Goal: Check status

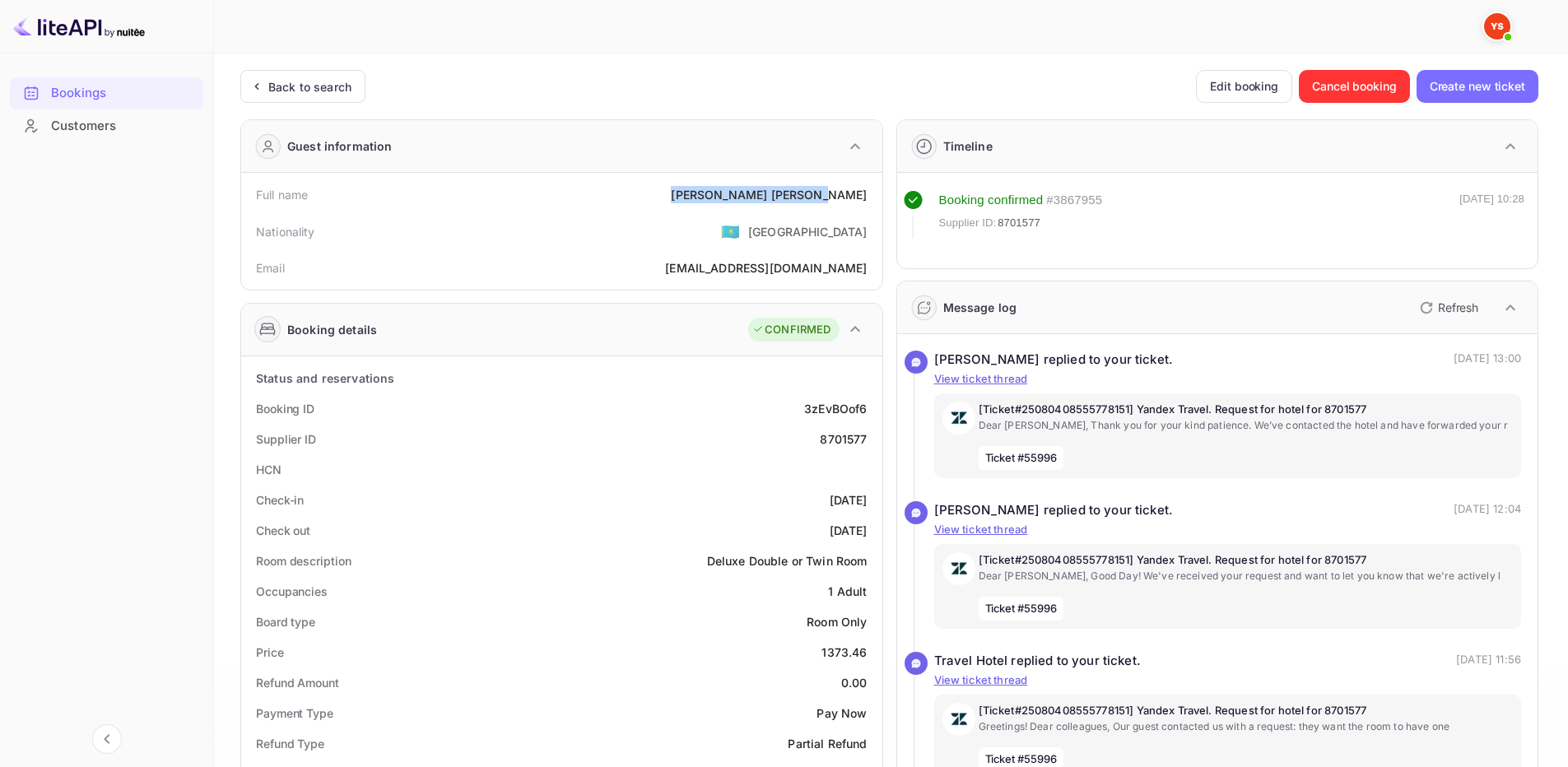
drag, startPoint x: 757, startPoint y: 190, endPoint x: 873, endPoint y: 189, distance: 116.0
click at [873, 189] on div "Full name [PERSON_NAME]" at bounding box center [562, 194] width 628 height 30
copy div "[PERSON_NAME]"
drag, startPoint x: 820, startPoint y: 655, endPoint x: 867, endPoint y: 646, distance: 47.9
click at [869, 653] on div "Price 1373.46" at bounding box center [562, 652] width 628 height 30
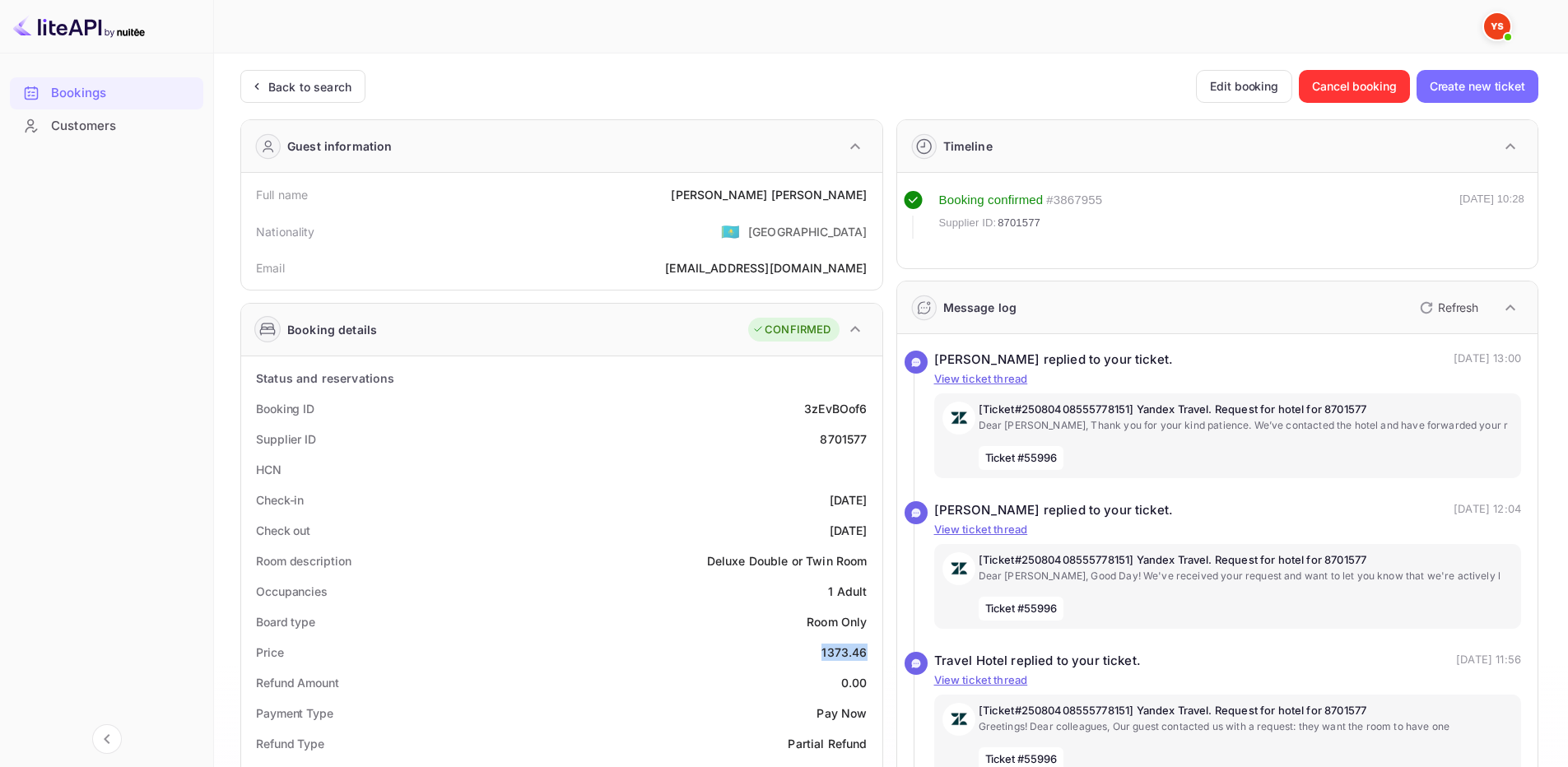
copy div "1373.46"
drag, startPoint x: 754, startPoint y: 196, endPoint x: 875, endPoint y: 199, distance: 121.0
click at [875, 199] on div "Full name [PERSON_NAME]" at bounding box center [562, 194] width 628 height 30
copy div "[PERSON_NAME]"
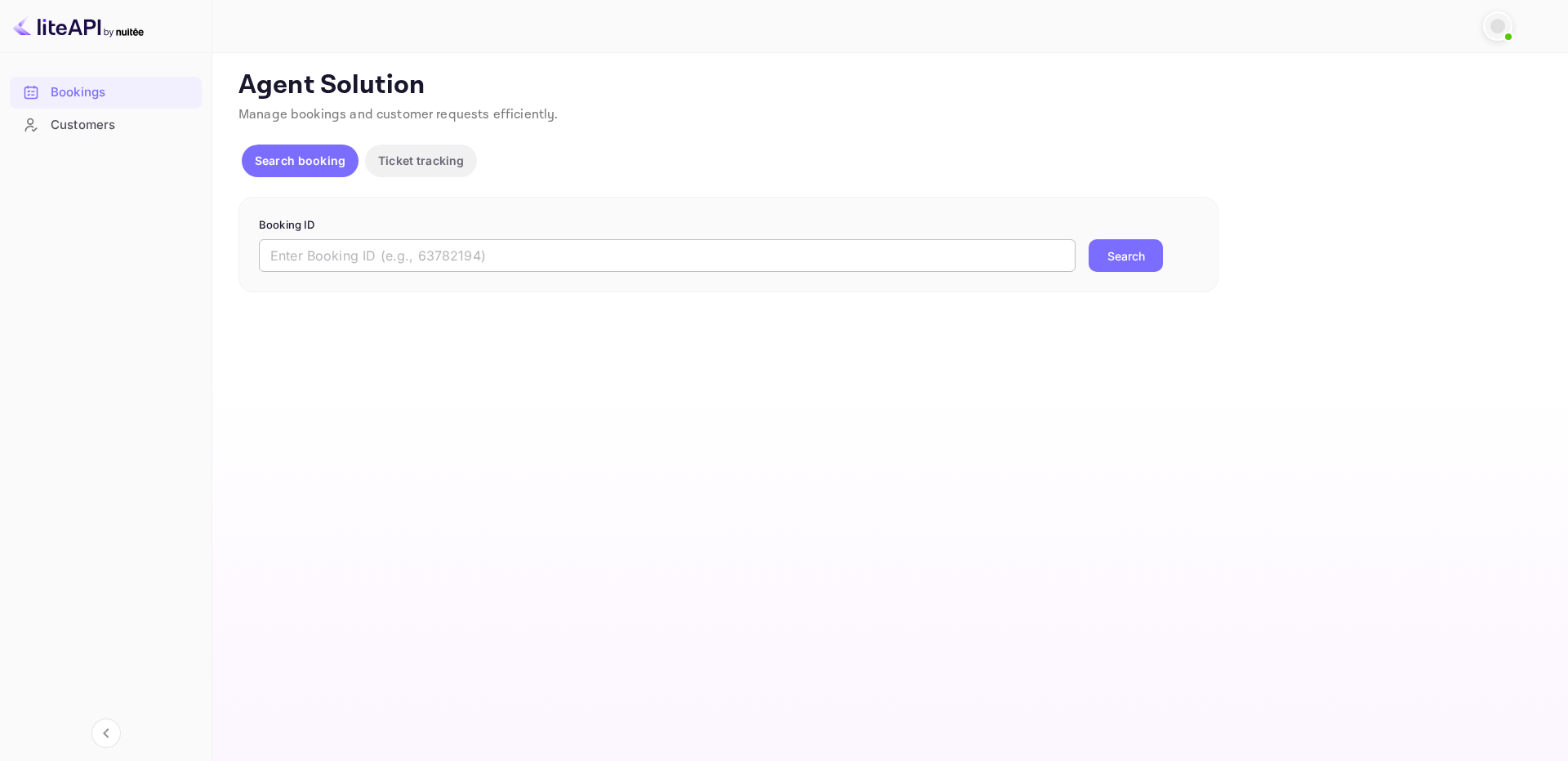
click at [970, 259] on input "text" at bounding box center [666, 256] width 817 height 33
paste input "8859049"
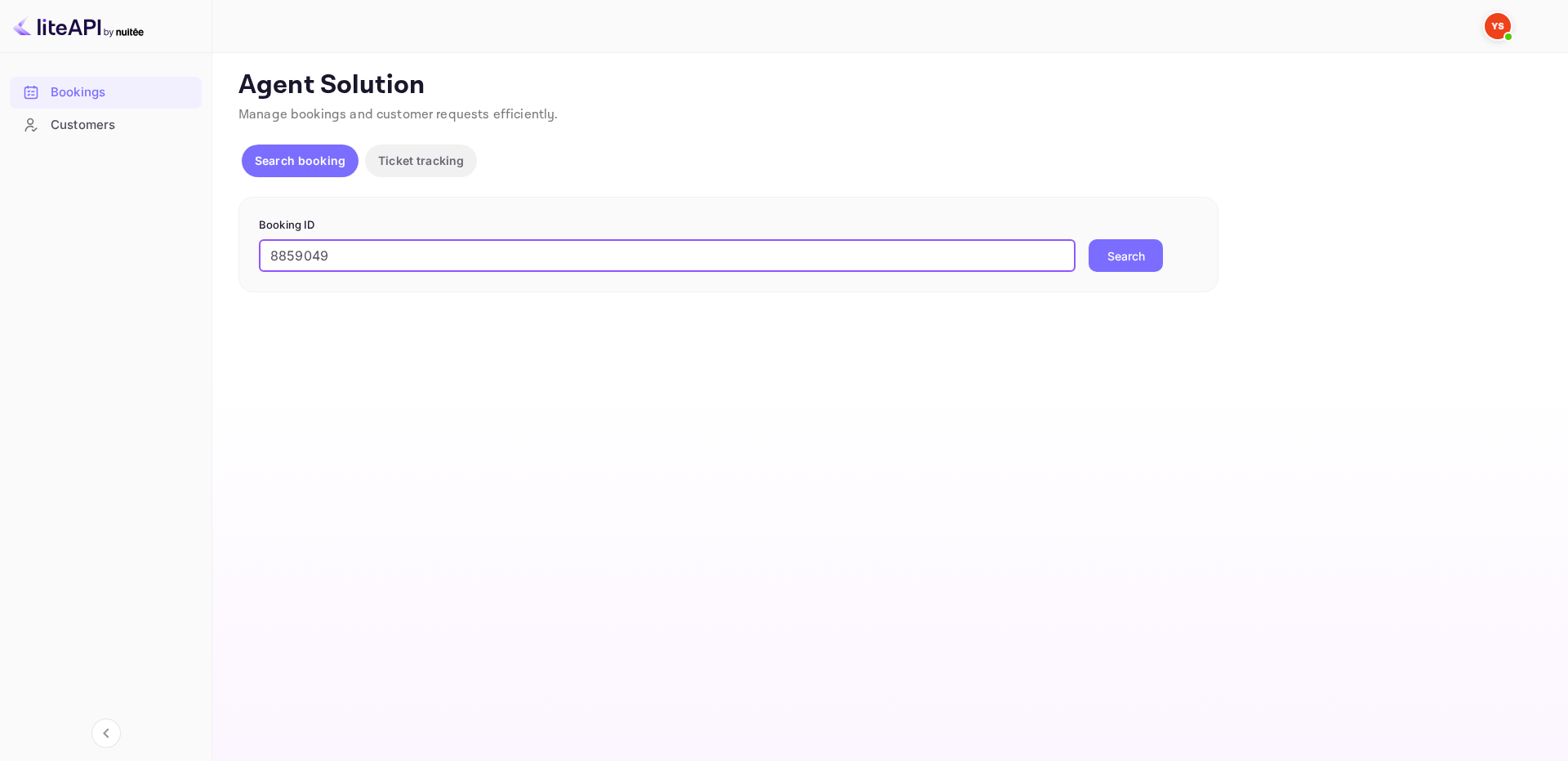
type input "8859049"
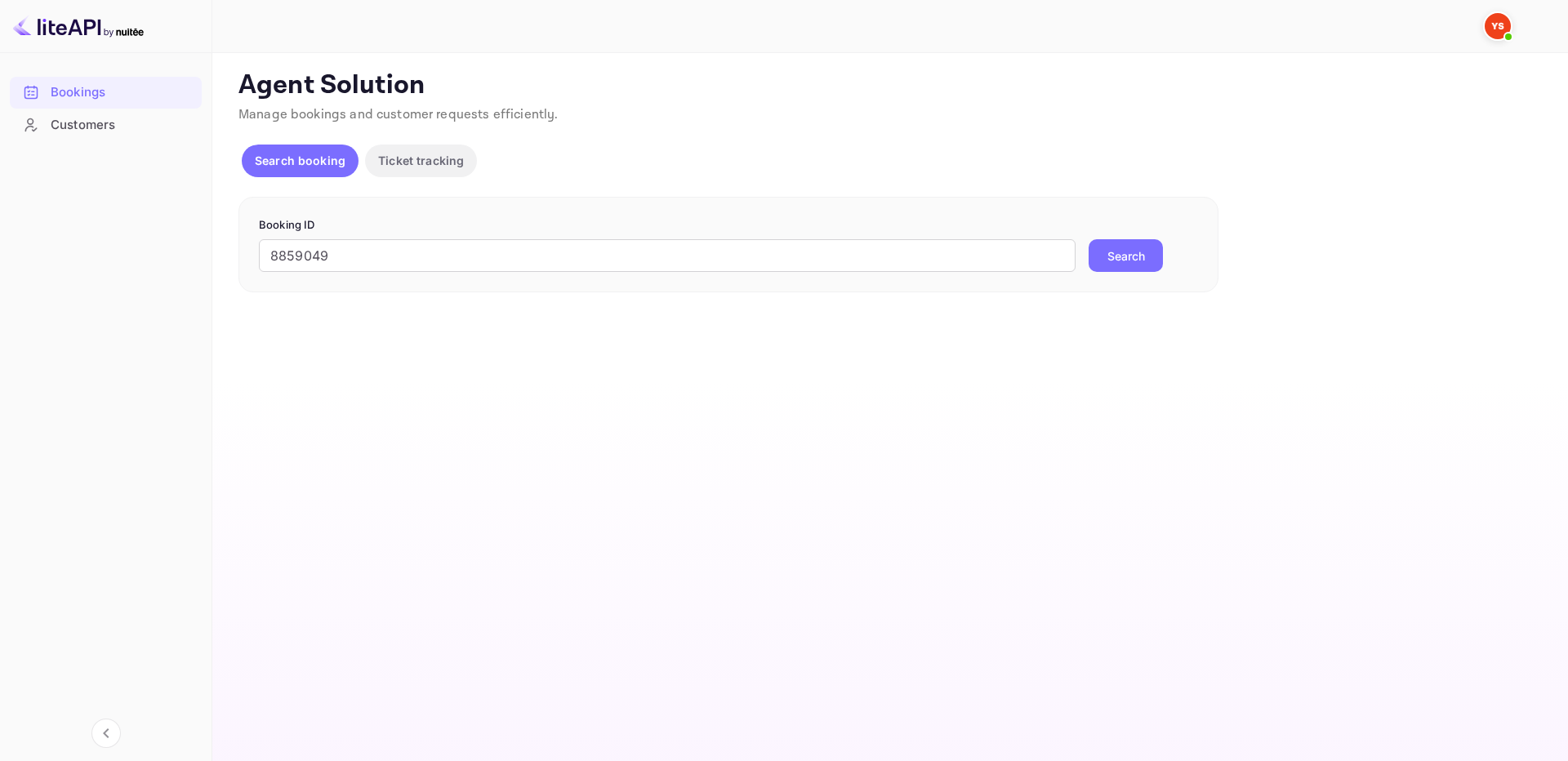
click at [1116, 254] on button "Search" at bounding box center [1125, 256] width 74 height 33
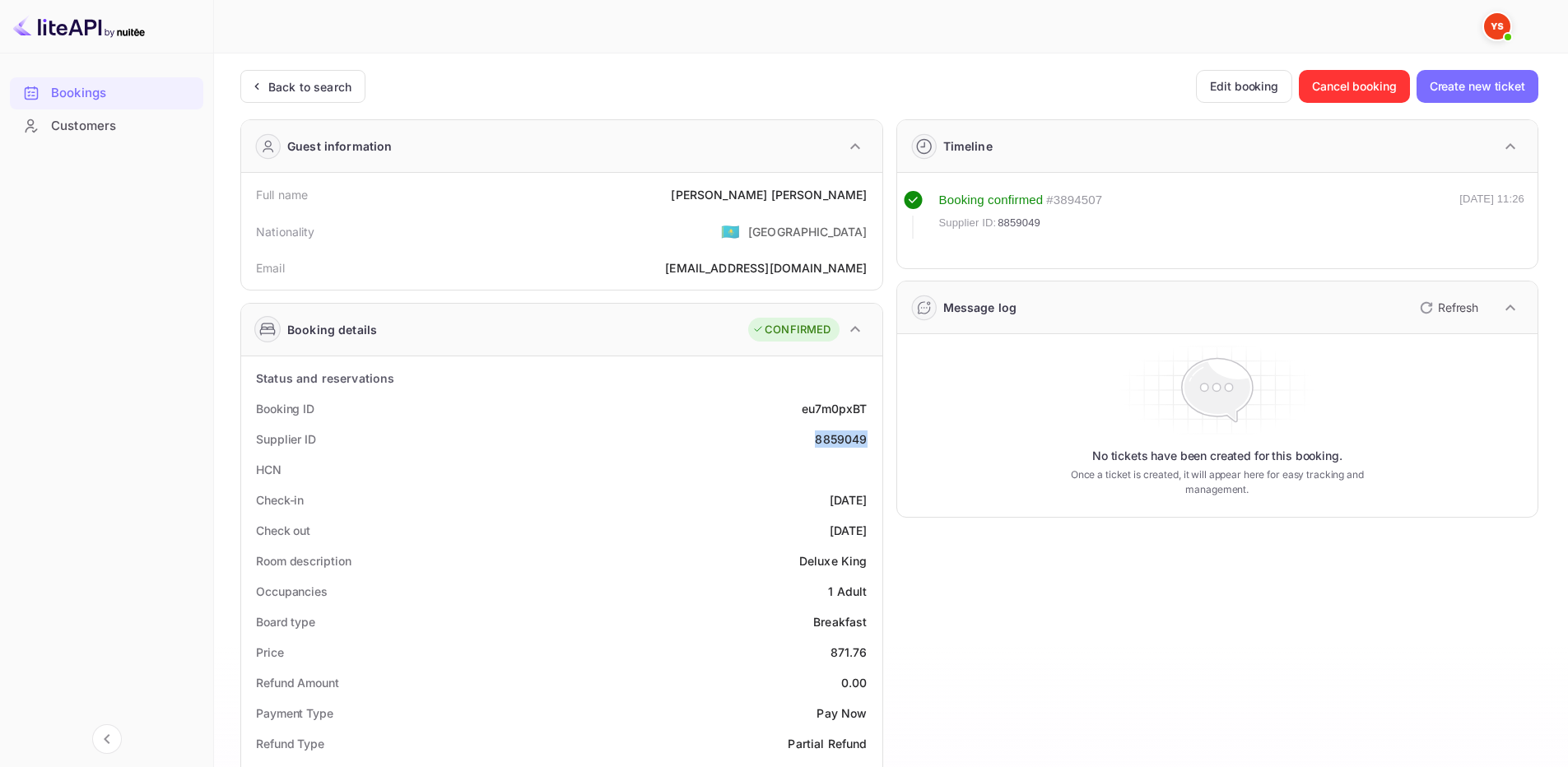
drag, startPoint x: 823, startPoint y: 437, endPoint x: 869, endPoint y: 437, distance: 46.0
click at [869, 437] on div "Supplier ID 8859049" at bounding box center [562, 439] width 628 height 30
copy div "8859049"
drag, startPoint x: 783, startPoint y: 188, endPoint x: 867, endPoint y: 201, distance: 85.0
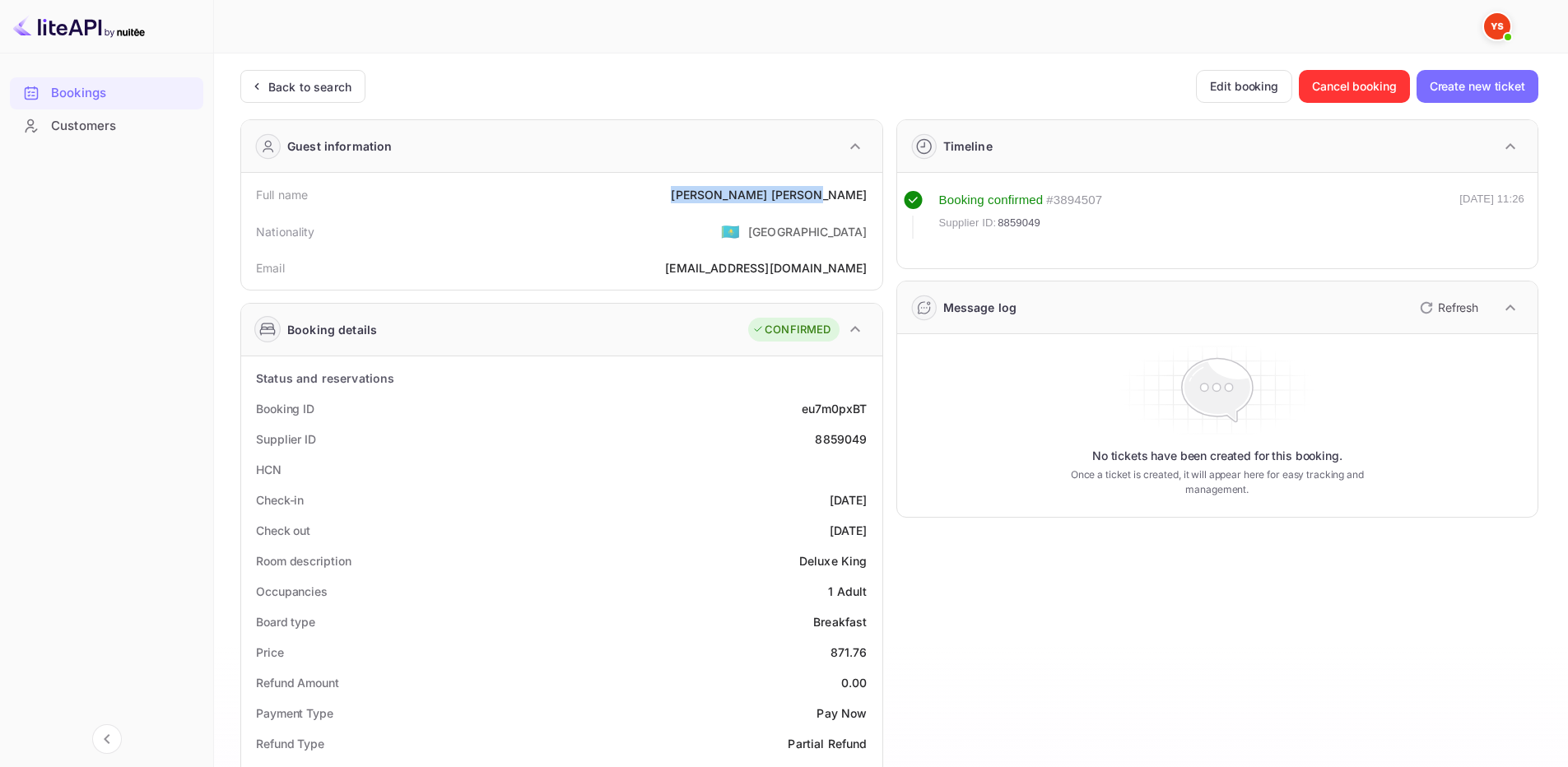
click at [867, 201] on div "Full name Sergei Vasilev" at bounding box center [562, 194] width 628 height 30
copy div "Sergei Vasilev"
drag, startPoint x: 825, startPoint y: 649, endPoint x: 869, endPoint y: 653, distance: 44.2
click at [869, 653] on div "Price 871.76" at bounding box center [562, 652] width 628 height 30
copy div "871.76"
